Goal: Task Accomplishment & Management: Complete application form

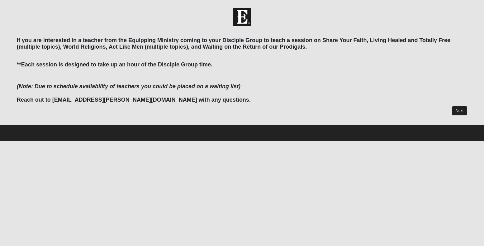
click at [461, 109] on link "Next" at bounding box center [459, 110] width 15 height 9
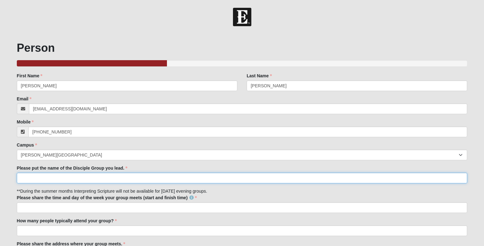
click at [69, 175] on input "Please put the name of the Disciple Group you lead." at bounding box center [242, 178] width 450 height 11
type input "Widergren [GEOGRAPHIC_DATA]"
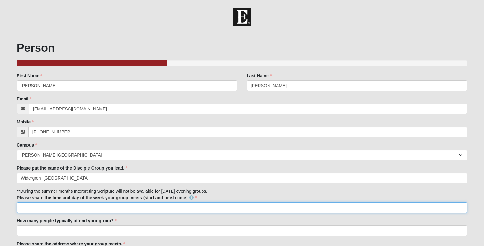
click at [46, 207] on input "Please share the time and day of the week your group meets (start and finish ti…" at bounding box center [242, 207] width 450 height 11
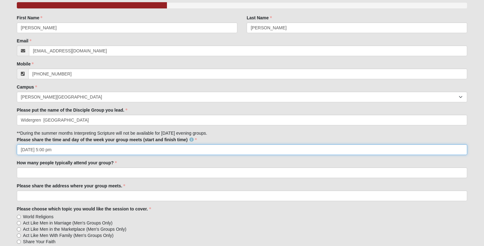
scroll to position [60, 0]
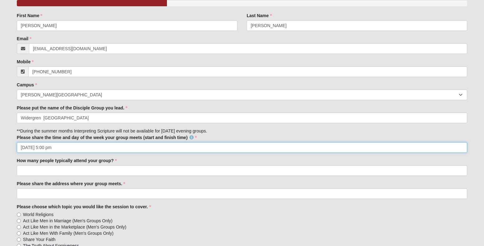
type input "[DATE] 5:00 pm"
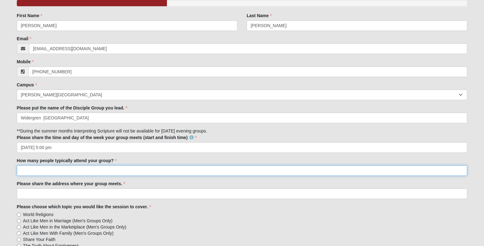
click at [35, 169] on input "How many people typically attend your group?" at bounding box center [242, 170] width 450 height 11
type input "15"
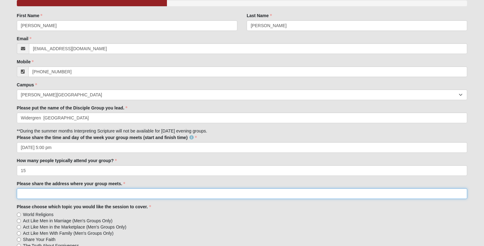
click at [41, 193] on input "Please share the address where your group meets." at bounding box center [242, 193] width 450 height 11
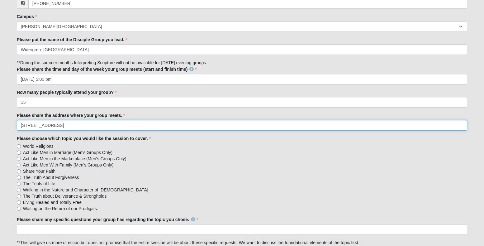
scroll to position [129, 0]
type input "[STREET_ADDRESS]"
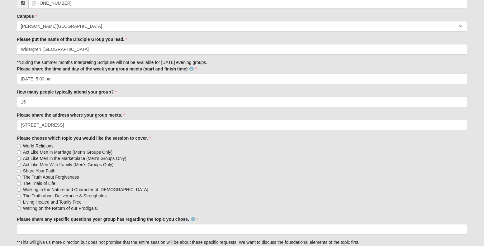
click at [20, 170] on input "Share Your Faith" at bounding box center [19, 171] width 4 height 4
radio input "true"
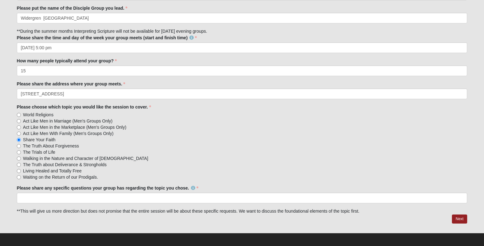
scroll to position [160, 0]
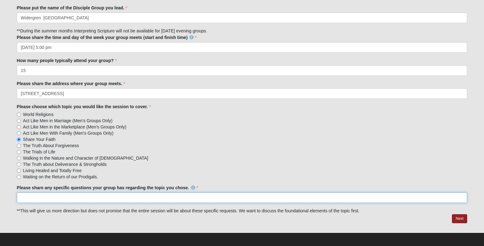
click at [31, 196] on input "Please share any specific questions your group has regarding the topic you chos…" at bounding box center [242, 197] width 450 height 11
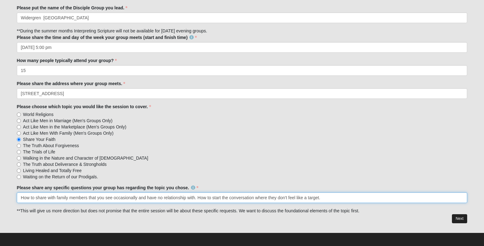
type input "How to share with family members that you see occasionally and have no relation…"
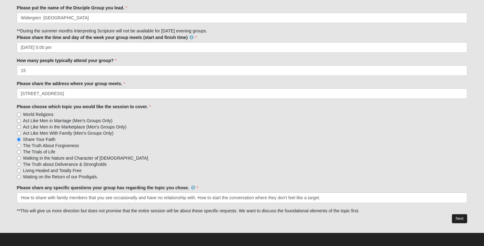
click at [463, 220] on link "Next" at bounding box center [459, 218] width 15 height 9
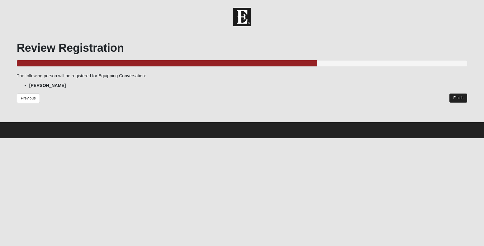
click at [458, 97] on link "Finish" at bounding box center [458, 97] width 18 height 9
